Goal: Transaction & Acquisition: Obtain resource

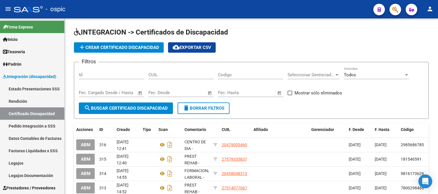
click at [18, 162] on link "Legajos" at bounding box center [32, 163] width 64 height 12
click at [20, 161] on link "Legajos" at bounding box center [32, 163] width 64 height 12
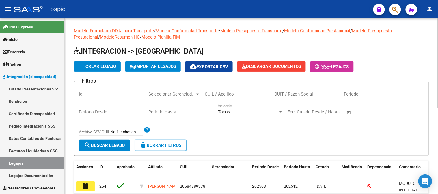
click at [218, 94] on input "CUIL / Apellido" at bounding box center [236, 94] width 65 height 5
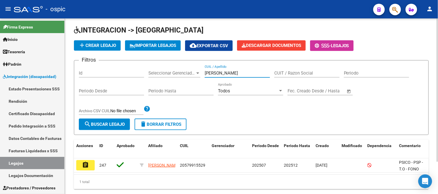
scroll to position [39, 0]
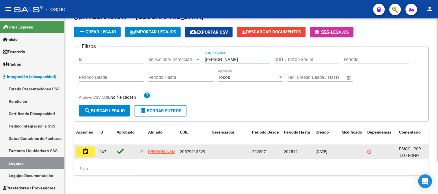
type input "[PERSON_NAME]"
click at [86, 148] on mat-icon "assignment" at bounding box center [85, 151] width 7 height 7
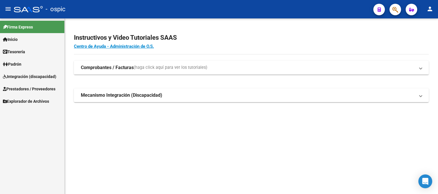
click at [24, 74] on span "Integración (discapacidad)" at bounding box center [29, 77] width 53 height 6
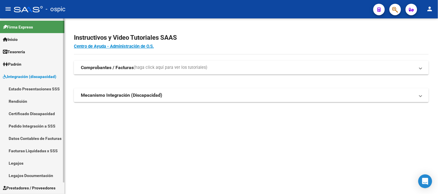
click at [22, 74] on span "Integración (discapacidad)" at bounding box center [29, 77] width 53 height 6
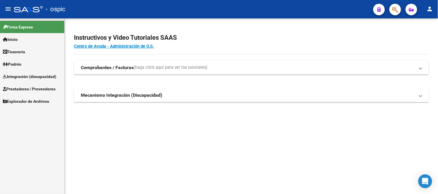
click at [22, 87] on span "Prestadores / Proveedores" at bounding box center [29, 89] width 52 height 6
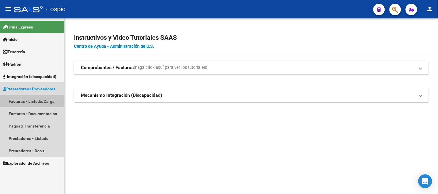
click at [37, 103] on link "Facturas - Listado/Carga" at bounding box center [32, 101] width 64 height 12
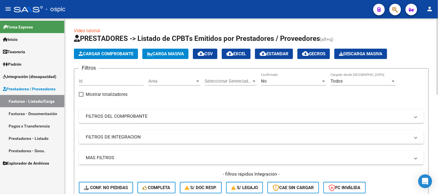
click at [286, 80] on div "No" at bounding box center [291, 81] width 60 height 5
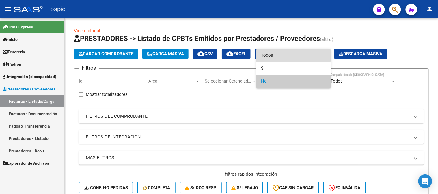
click at [273, 51] on span "Todos" at bounding box center [293, 55] width 65 height 13
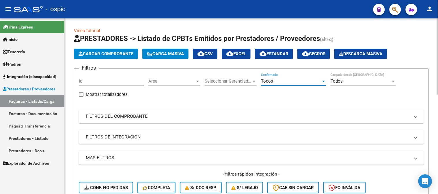
click at [143, 113] on mat-panel-title "FILTROS DEL COMPROBANTE" at bounding box center [248, 116] width 324 height 6
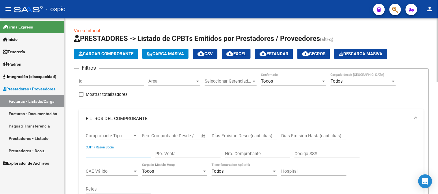
click at [120, 153] on input "CUIT / Razón Social" at bounding box center [118, 153] width 65 height 5
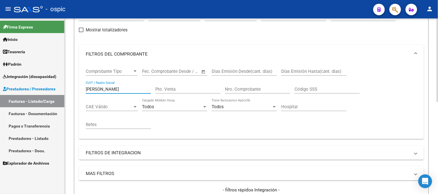
scroll to position [64, 0]
click at [28, 89] on mat-sidenav-container "Firma Express Inicio Instructivos Contacto OS Tesorería Extractos Procesados (c…" at bounding box center [219, 106] width 438 height 176
drag, startPoint x: 110, startPoint y: 89, endPoint x: 96, endPoint y: 89, distance: 14.7
click at [96, 89] on input "FU" at bounding box center [118, 89] width 65 height 5
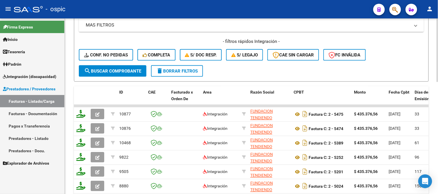
scroll to position [224, 0]
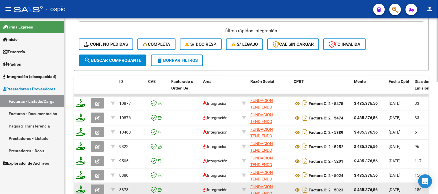
type input "FUNDACION TENDIEN"
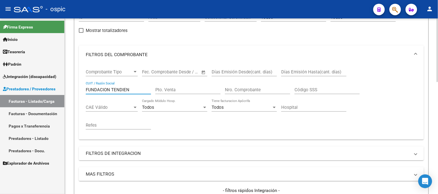
scroll to position [96, 0]
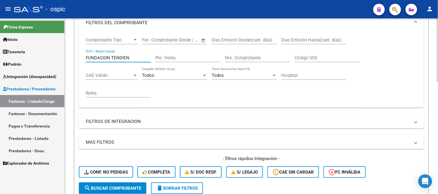
click at [121, 120] on mat-panel-title "FILTROS DE INTEGRACION" at bounding box center [248, 122] width 324 height 6
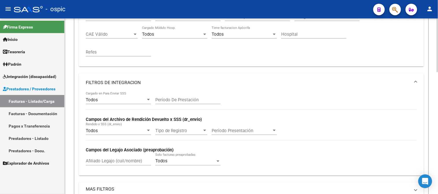
scroll to position [160, 0]
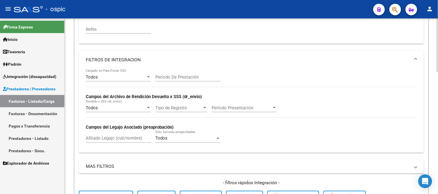
click at [108, 139] on input "Afiliado Legajo (cuil/nombre)" at bounding box center [118, 138] width 65 height 5
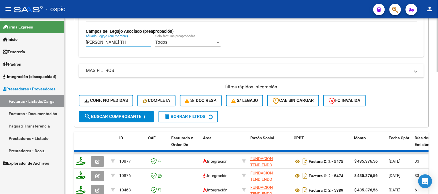
type input "GONZALEZ TH"
click at [103, 116] on span "search Buscar Comprobante" at bounding box center [112, 117] width 57 height 5
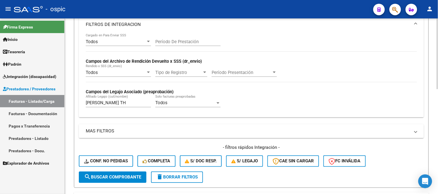
scroll to position [192, 0]
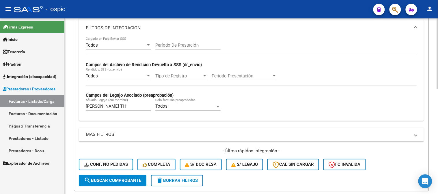
click at [122, 106] on input "GONZALEZ TH" at bounding box center [118, 106] width 65 height 5
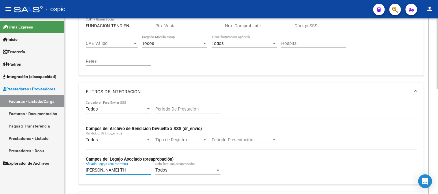
scroll to position [224, 0]
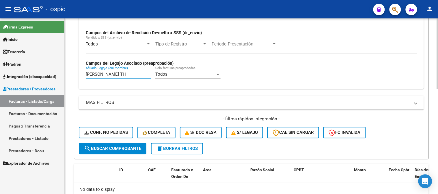
click at [173, 147] on span "delete Borrar Filtros" at bounding box center [177, 149] width 42 height 5
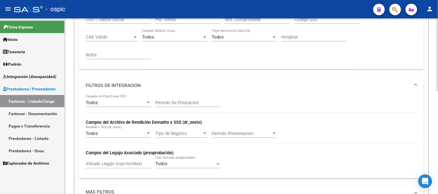
scroll to position [96, 0]
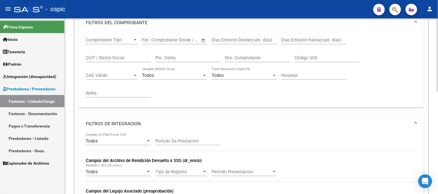
click at [120, 123] on mat-panel-title "FILTROS DE INTEGRACION" at bounding box center [248, 124] width 324 height 6
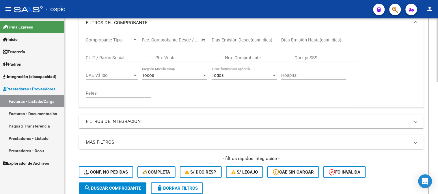
click at [128, 58] on input "CUIT / Razón Social" at bounding box center [118, 57] width 65 height 5
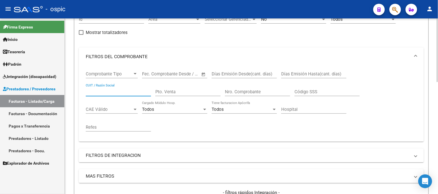
scroll to position [0, 0]
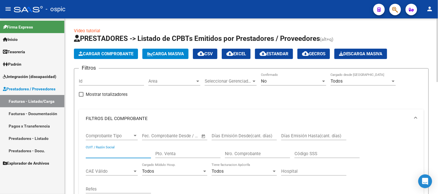
click at [276, 82] on div "No" at bounding box center [291, 81] width 60 height 5
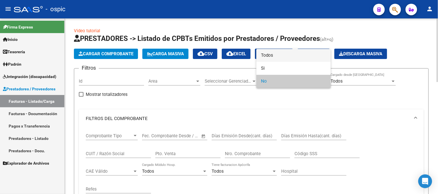
click at [273, 56] on span "Todos" at bounding box center [293, 55] width 65 height 13
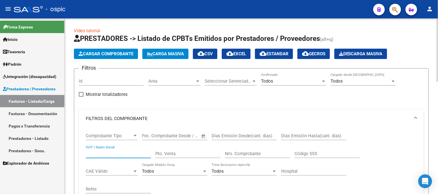
click at [112, 152] on input "CUIT / Razón Social" at bounding box center [118, 153] width 65 height 5
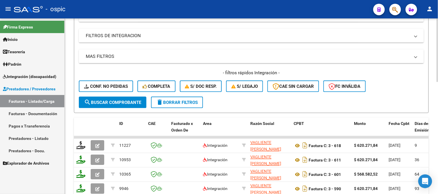
scroll to position [192, 0]
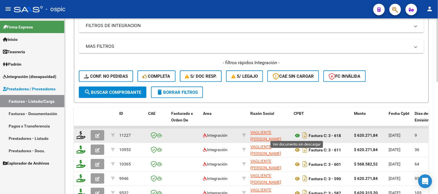
type input "VAGLIENTE"
click at [296, 134] on icon at bounding box center [296, 136] width 7 height 7
click at [297, 134] on icon at bounding box center [296, 136] width 7 height 7
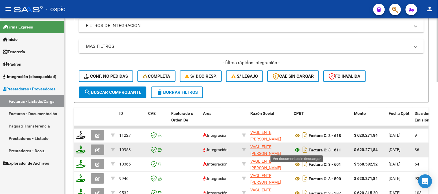
click at [296, 148] on icon at bounding box center [296, 150] width 7 height 7
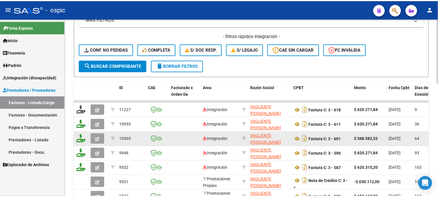
scroll to position [224, 0]
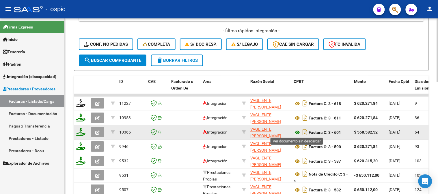
click at [296, 132] on icon at bounding box center [296, 132] width 7 height 7
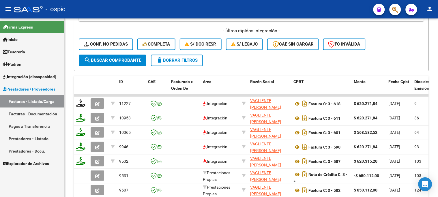
click at [26, 86] on span "Prestadores / Proveedores" at bounding box center [29, 89] width 52 height 6
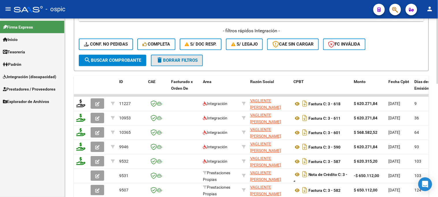
click at [200, 57] on button "delete Borrar Filtros" at bounding box center [177, 61] width 52 height 12
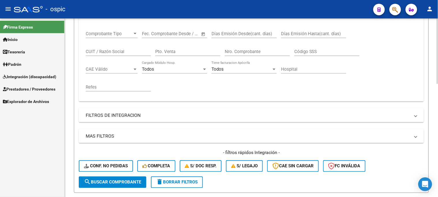
scroll to position [38, 0]
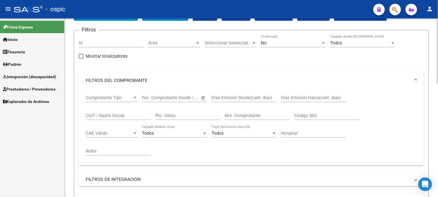
click at [119, 113] on input "CUIT / Razón Social" at bounding box center [118, 115] width 65 height 5
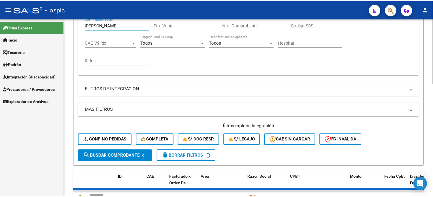
scroll to position [166, 0]
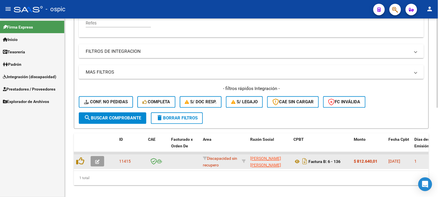
type input "ojeda gusta"
click at [99, 160] on icon "button" at bounding box center [97, 162] width 4 height 4
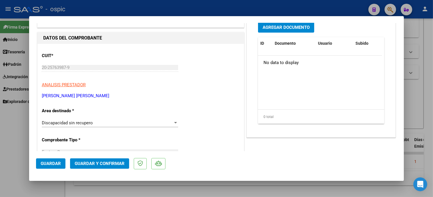
scroll to position [0, 0]
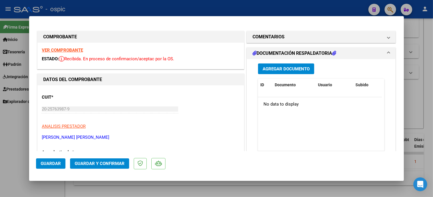
click at [68, 48] on strong "VER COMPROBANTE" at bounding box center [62, 50] width 41 height 5
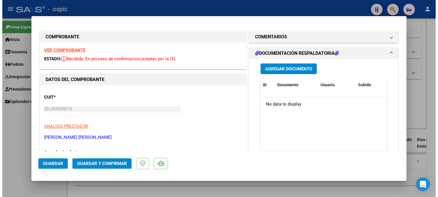
scroll to position [25, 0]
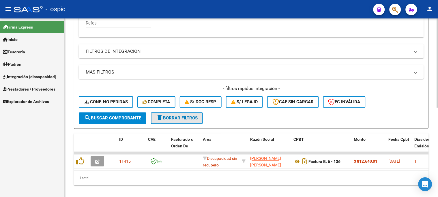
click at [170, 117] on span "delete Borrar Filtros" at bounding box center [177, 118] width 42 height 5
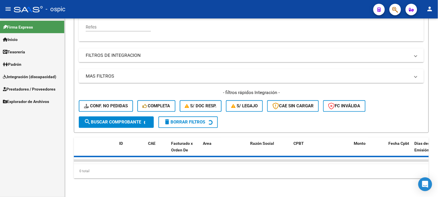
click at [38, 87] on span "Prestadores / Proveedores" at bounding box center [29, 89] width 52 height 6
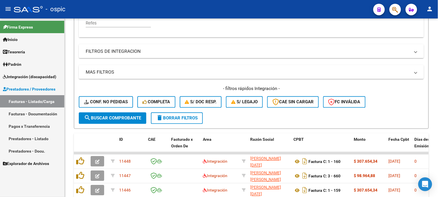
click at [33, 101] on link "Facturas - Listado/Carga" at bounding box center [32, 101] width 64 height 12
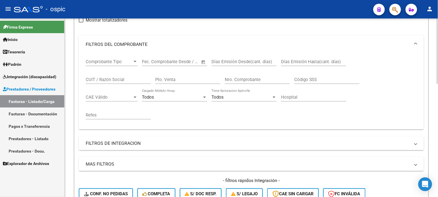
scroll to position [70, 0]
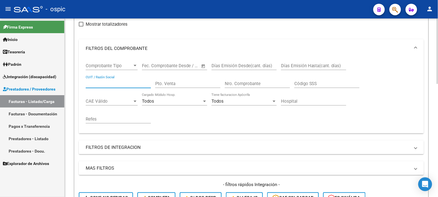
click at [116, 81] on input "CUIT / Razón Social" at bounding box center [118, 83] width 65 height 5
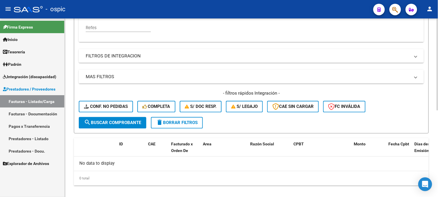
scroll to position [168, 0]
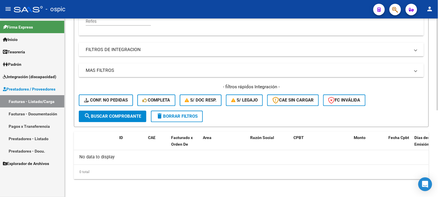
type input "chiarella"
click at [115, 116] on span "search Buscar Comprobante" at bounding box center [112, 116] width 57 height 5
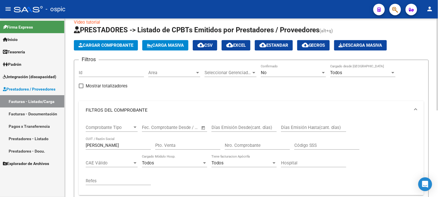
scroll to position [8, 0]
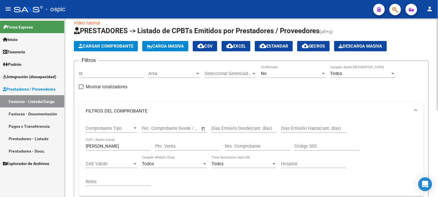
click at [268, 71] on div "No" at bounding box center [291, 73] width 60 height 5
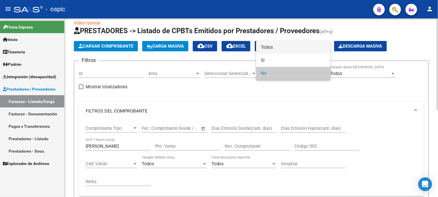
drag, startPoint x: 271, startPoint y: 48, endPoint x: 247, endPoint y: 58, distance: 26.2
click at [271, 47] on span "Todos" at bounding box center [293, 47] width 65 height 13
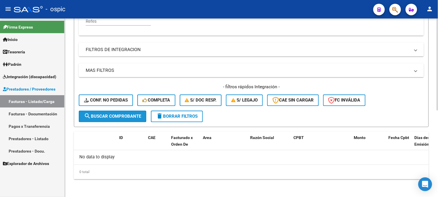
click at [121, 116] on span "search Buscar Comprobante" at bounding box center [112, 116] width 57 height 5
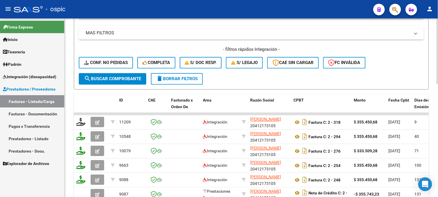
scroll to position [232, 0]
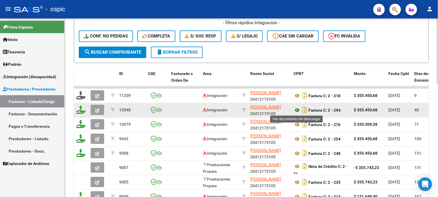
click at [297, 108] on icon at bounding box center [296, 110] width 7 height 7
